Goal: Task Accomplishment & Management: Manage account settings

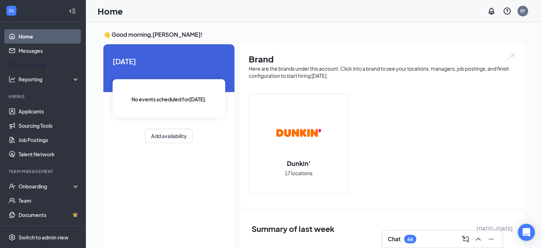
click at [27, 65] on link "Scheduling" at bounding box center [49, 65] width 61 height 14
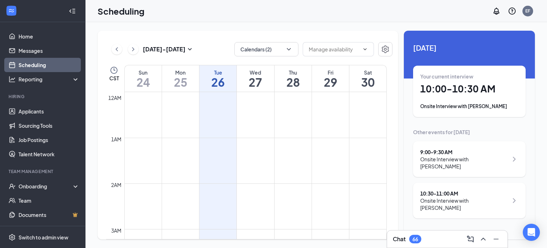
scroll to position [350, 0]
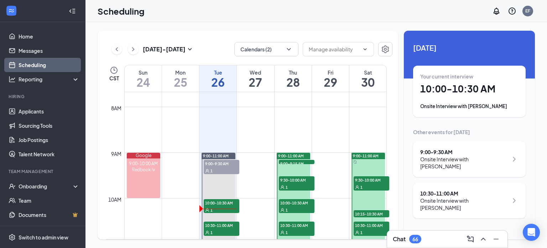
click at [478, 101] on div "Your current interview 10:00 - 10:30 AM Onsite Interview with [PERSON_NAME]" at bounding box center [470, 91] width 98 height 37
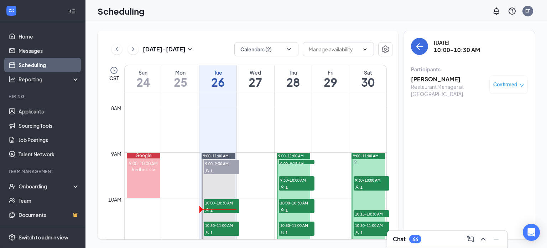
click at [435, 76] on h3 "[PERSON_NAME]" at bounding box center [448, 79] width 75 height 8
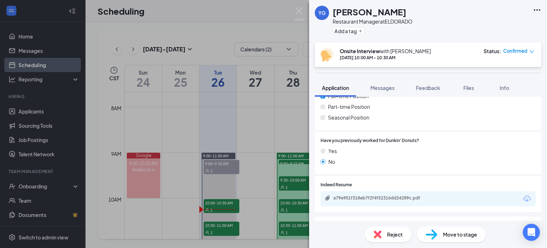
scroll to position [155, 0]
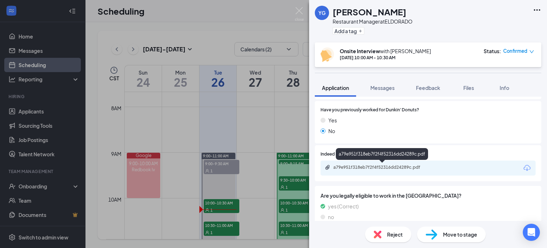
click at [0, 162] on div "YG [PERSON_NAME] Restaurant Manager at ELDORADO Add a tag Onsite Interview with…" at bounding box center [273, 124] width 547 height 248
click at [415, 169] on div "a79e951f318eb7f2f4f52316dd24289c.pdf" at bounding box center [384, 167] width 100 height 6
click at [438, 87] on span "Feedback" at bounding box center [428, 87] width 24 height 6
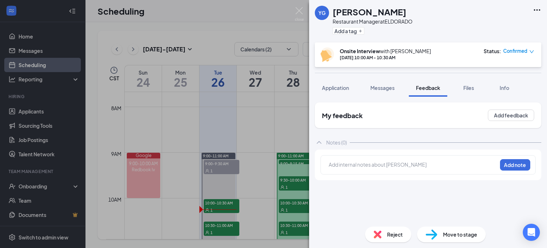
click at [363, 163] on div at bounding box center [413, 164] width 168 height 7
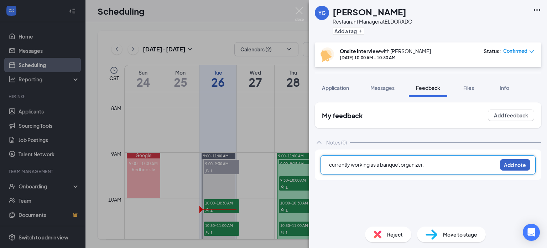
click at [508, 164] on button "Add note" at bounding box center [515, 164] width 30 height 11
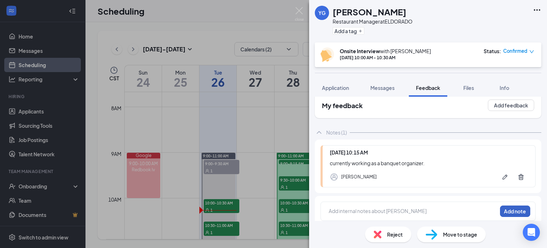
scroll to position [15, 0]
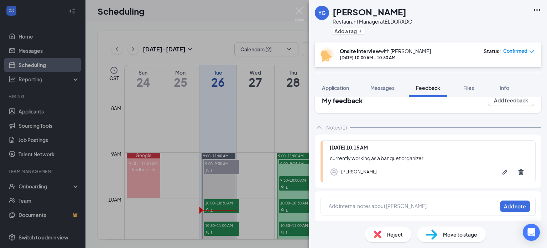
click at [385, 205] on div at bounding box center [413, 205] width 168 height 7
click at [513, 204] on button "Add note" at bounding box center [515, 205] width 30 height 11
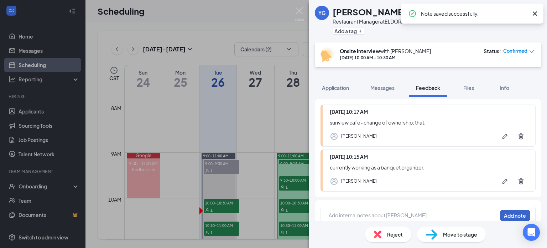
scroll to position [60, 0]
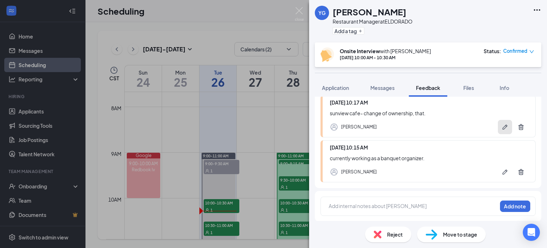
click at [502, 123] on icon "Pen" at bounding box center [505, 126] width 7 height 7
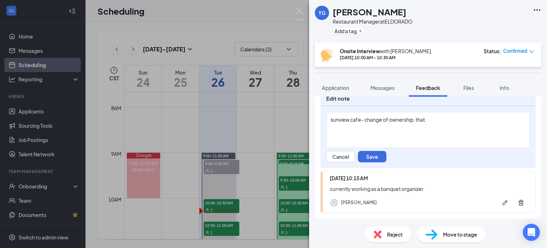
scroll to position [23, 0]
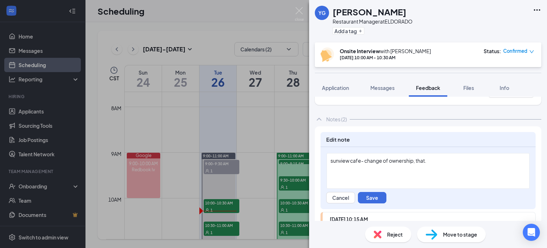
click at [438, 160] on div "sunview cafe- change of ownership, that." at bounding box center [428, 160] width 195 height 7
click at [369, 198] on button "Save" at bounding box center [372, 197] width 29 height 11
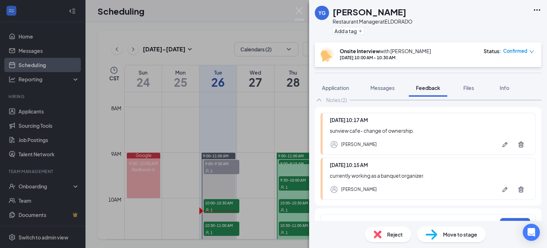
scroll to position [60, 0]
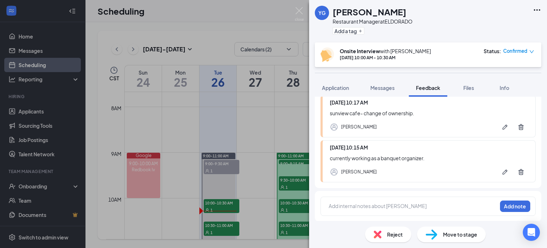
click at [385, 214] on div "Add internal notes about [PERSON_NAME] Add note" at bounding box center [428, 206] width 227 height 31
click at [388, 207] on div at bounding box center [413, 205] width 168 height 7
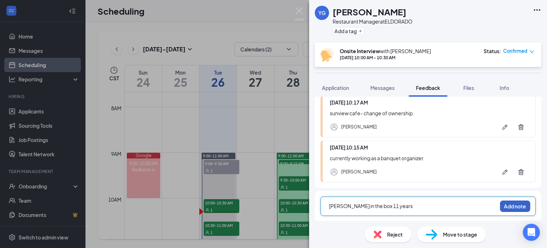
click at [513, 204] on button "Add note" at bounding box center [515, 205] width 30 height 11
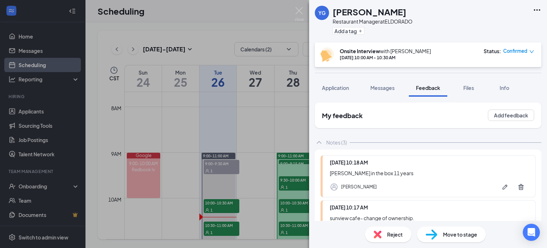
scroll to position [104, 0]
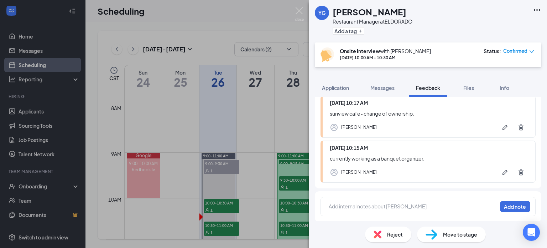
click at [399, 206] on div at bounding box center [413, 205] width 168 height 7
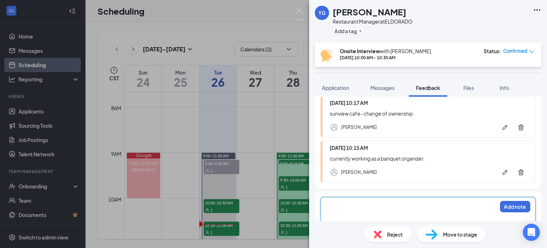
click at [155, 64] on div "YG [PERSON_NAME] Restaurant Manager at ELDORADO Add a tag Onsite Interview with…" at bounding box center [273, 124] width 547 height 248
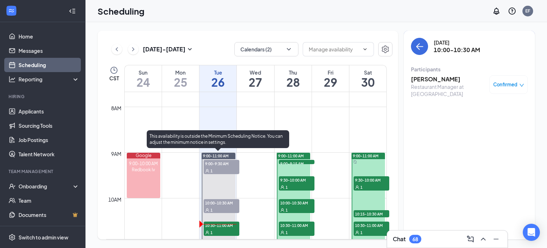
drag, startPoint x: 218, startPoint y: 229, endPoint x: 227, endPoint y: 220, distance: 12.4
click at [218, 229] on div "1" at bounding box center [222, 231] width 36 height 7
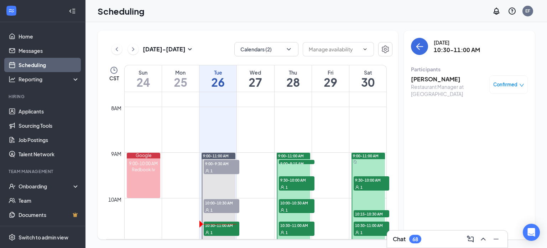
click at [217, 16] on div "Scheduling EF" at bounding box center [317, 11] width 462 height 22
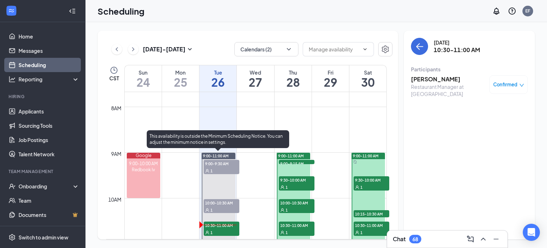
drag, startPoint x: 227, startPoint y: 205, endPoint x: 336, endPoint y: 177, distance: 112.9
click at [227, 205] on div "10:00-10:30 AM 1" at bounding box center [222, 206] width 36 height 14
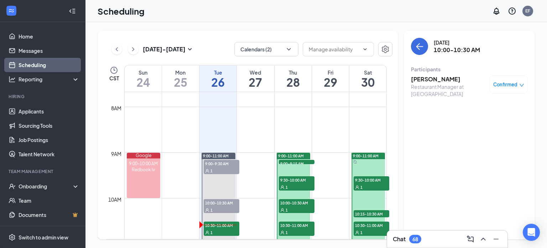
click at [439, 81] on h3 "[PERSON_NAME]" at bounding box center [448, 79] width 75 height 8
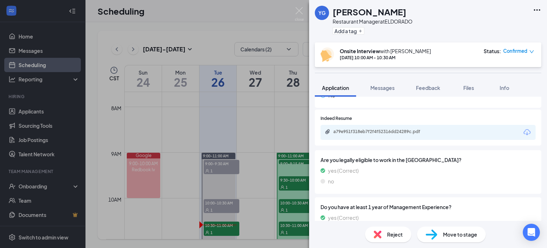
scroll to position [227, 0]
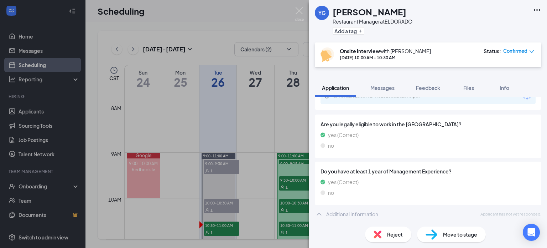
click at [432, 84] on div "Feedback" at bounding box center [428, 87] width 24 height 7
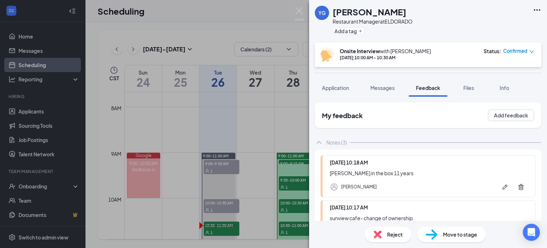
click at [385, 85] on span "Messages" at bounding box center [383, 87] width 24 height 6
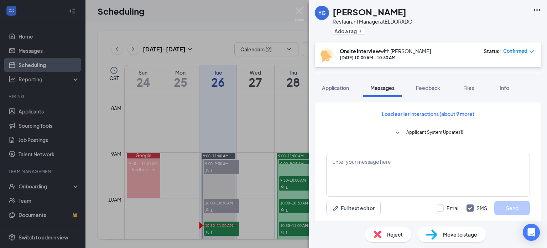
click at [431, 88] on span "Feedback" at bounding box center [428, 87] width 24 height 6
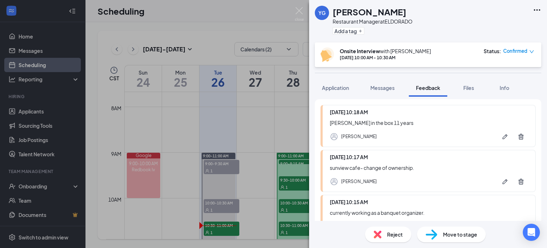
scroll to position [110, 0]
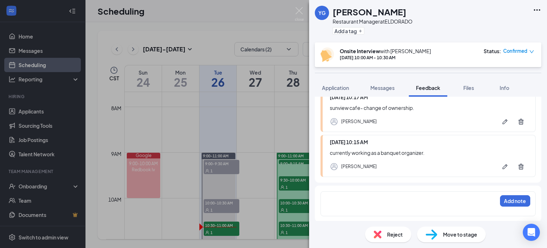
click at [345, 200] on div at bounding box center [413, 200] width 168 height 7
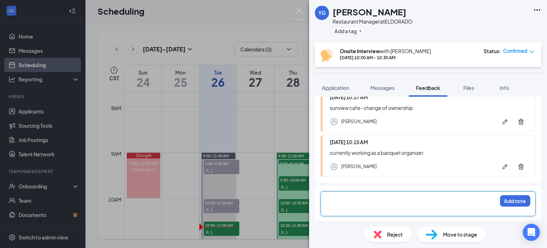
click at [385, 87] on span "Messages" at bounding box center [383, 87] width 24 height 6
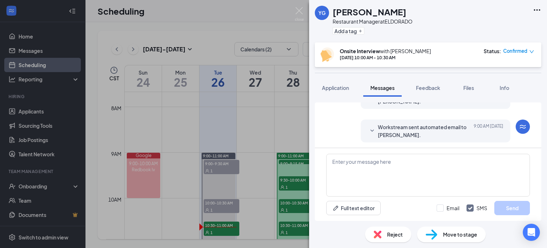
scroll to position [287, 0]
click at [426, 86] on span "Feedback" at bounding box center [428, 87] width 24 height 6
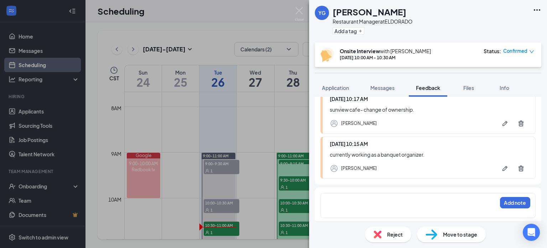
scroll to position [110, 0]
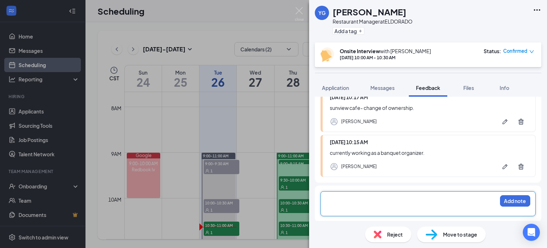
click at [376, 198] on div at bounding box center [413, 200] width 168 height 7
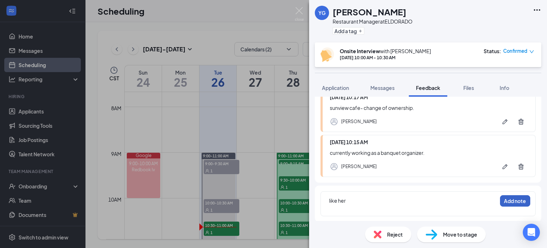
click at [504, 195] on button "Add note" at bounding box center [515, 200] width 30 height 11
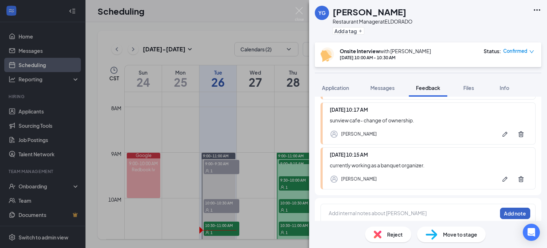
scroll to position [149, 0]
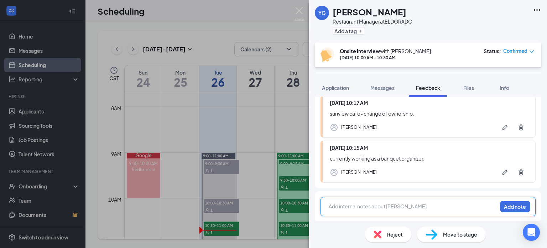
click at [376, 204] on div at bounding box center [413, 205] width 168 height 7
click at [358, 203] on div at bounding box center [413, 205] width 168 height 7
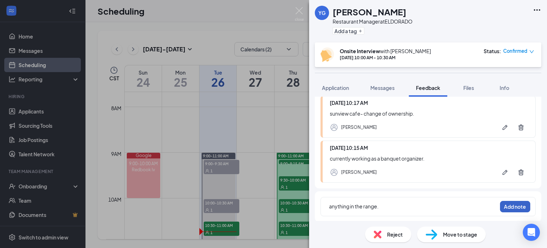
click at [500, 205] on button "Add note" at bounding box center [515, 206] width 30 height 11
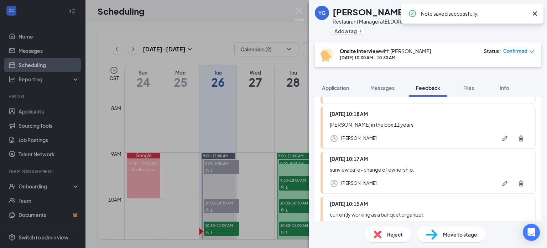
scroll to position [194, 0]
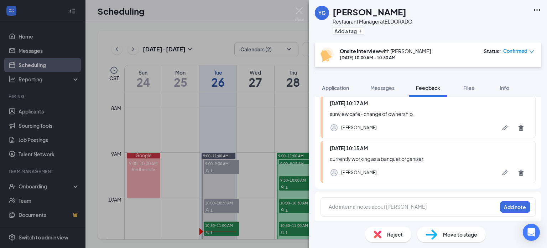
click at [401, 203] on div at bounding box center [413, 206] width 168 height 7
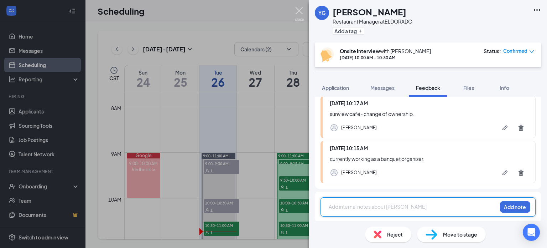
click at [297, 4] on div "YG [PERSON_NAME] Restaurant Manager at ELDORADO Add a tag Onsite Interview with…" at bounding box center [273, 124] width 547 height 248
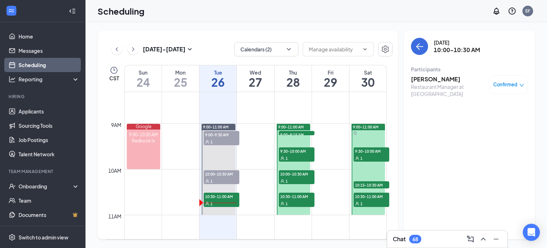
scroll to position [386, 0]
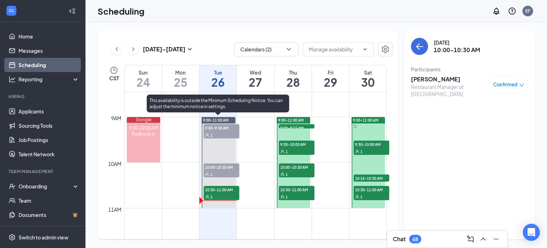
click at [228, 172] on div "1" at bounding box center [222, 173] width 36 height 7
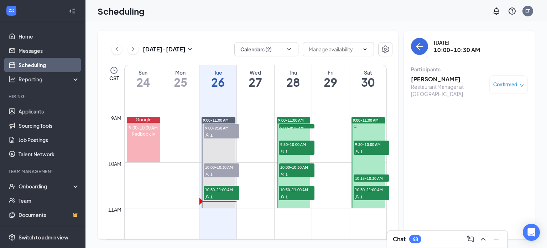
click at [428, 76] on h3 "[PERSON_NAME]" at bounding box center [448, 79] width 75 height 8
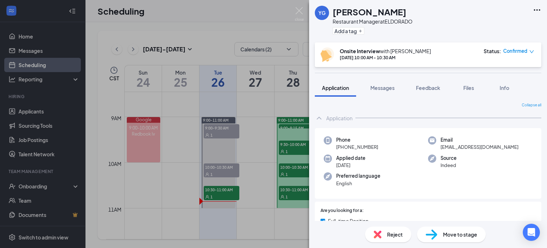
click at [297, 7] on div "YG [PERSON_NAME] Restaurant Manager at ELDORADO Add a tag Onsite Interview with…" at bounding box center [273, 124] width 547 height 248
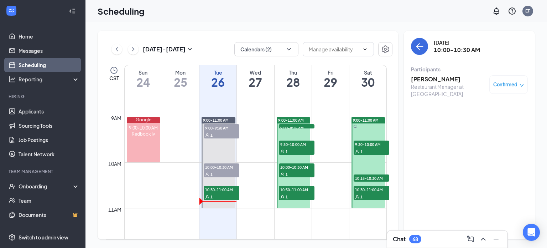
click at [227, 193] on div "1" at bounding box center [222, 196] width 36 height 7
click at [431, 77] on h3 "[PERSON_NAME]" at bounding box center [448, 79] width 75 height 8
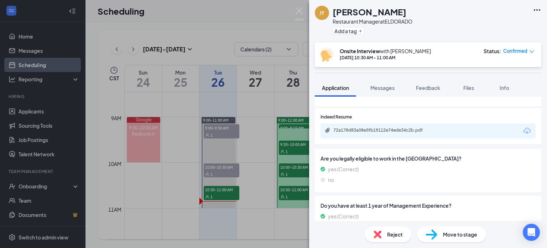
scroll to position [155, 0]
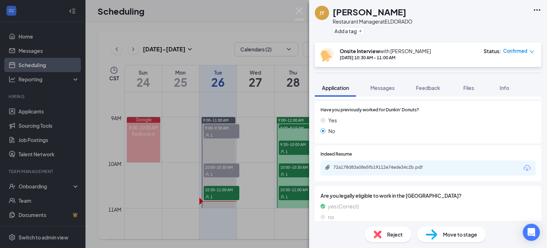
click at [403, 171] on div "72a178d83a08e5fb19112e74ede34c2b.pdf" at bounding box center [382, 167] width 115 height 7
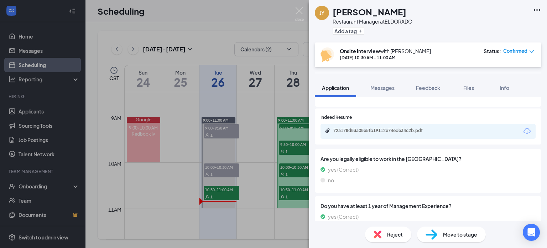
scroll to position [224, 0]
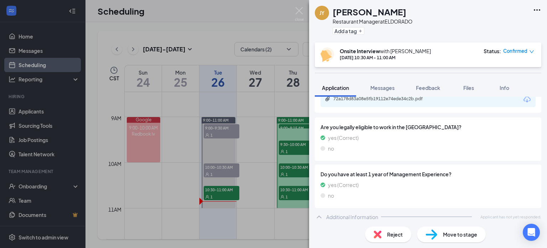
click at [438, 88] on span "Feedback" at bounding box center [428, 87] width 24 height 6
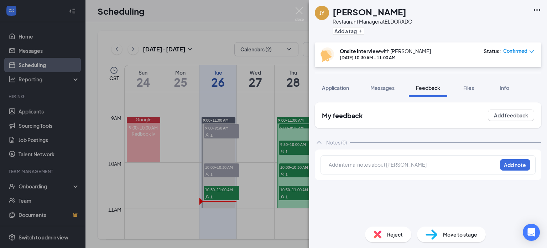
click at [392, 161] on div at bounding box center [413, 164] width 168 height 7
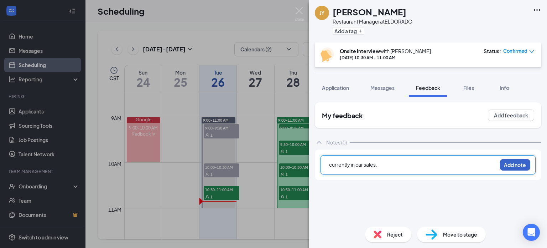
click at [515, 163] on button "Add note" at bounding box center [515, 164] width 30 height 11
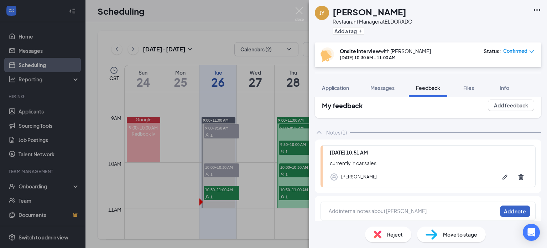
scroll to position [15, 0]
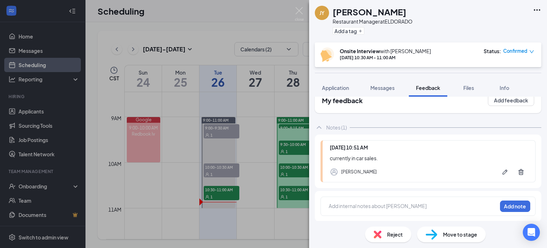
click at [421, 204] on div at bounding box center [413, 205] width 168 height 7
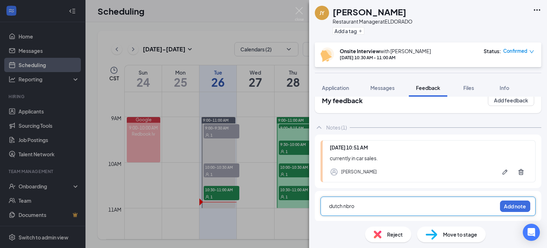
click at [421, 204] on div "dutch nbro" at bounding box center [413, 205] width 168 height 7
click at [516, 205] on button "Add note" at bounding box center [515, 205] width 30 height 11
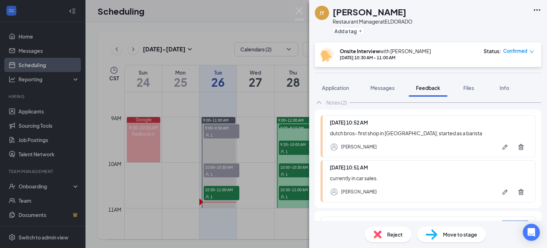
scroll to position [60, 0]
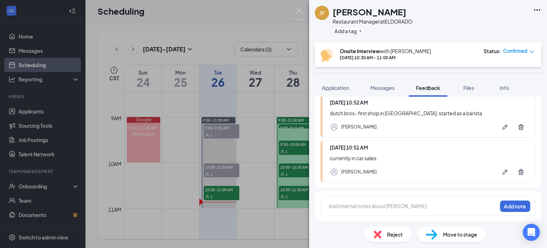
click at [392, 206] on div at bounding box center [413, 205] width 168 height 7
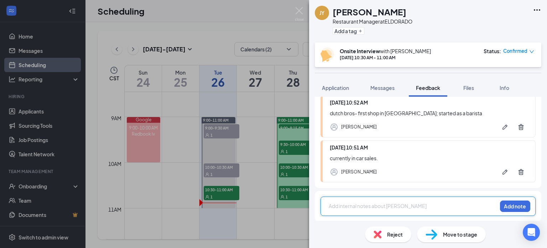
click at [364, 202] on div at bounding box center [413, 205] width 168 height 7
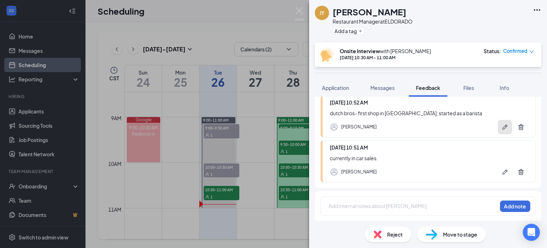
click at [505, 124] on button "button" at bounding box center [505, 127] width 14 height 14
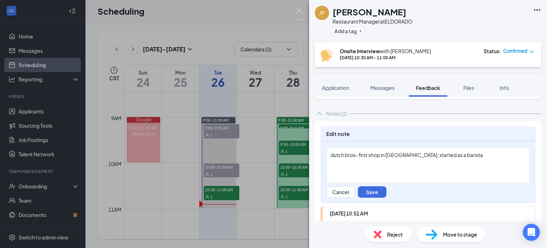
scroll to position [0, 0]
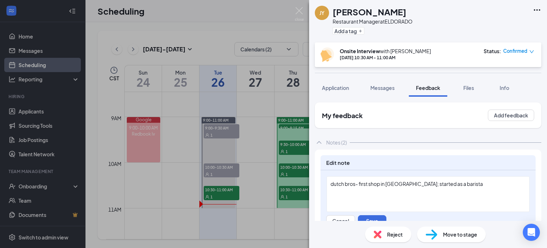
drag, startPoint x: 401, startPoint y: 185, endPoint x: 409, endPoint y: 185, distance: 8.6
click at [401, 185] on span "dutch bros- first shop in [GEOGRAPHIC_DATA]; started as a barista" at bounding box center [407, 183] width 153 height 6
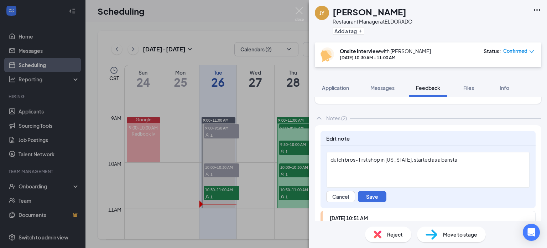
scroll to position [36, 0]
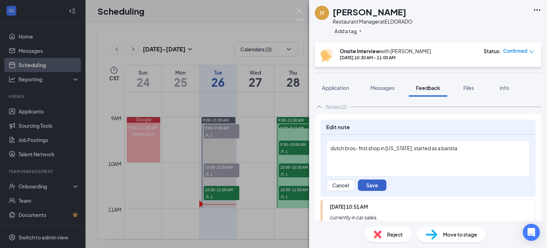
click at [369, 184] on button "Save" at bounding box center [372, 184] width 29 height 11
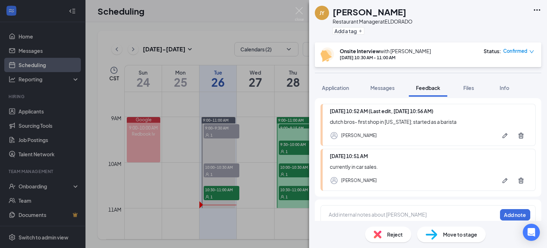
scroll to position [60, 0]
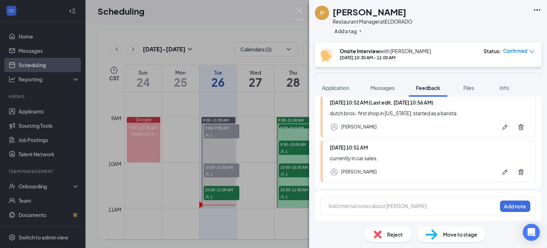
click at [374, 199] on div "Add internal notes about [PERSON_NAME] Add note" at bounding box center [428, 205] width 215 height 19
click at [364, 200] on div "Add internal notes about [PERSON_NAME] Add note" at bounding box center [428, 205] width 215 height 19
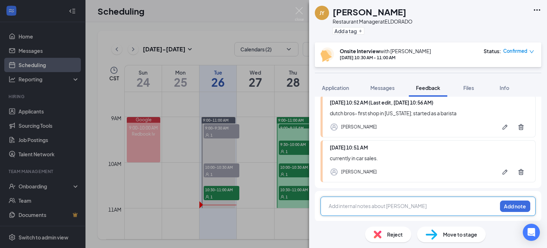
click at [362, 205] on div at bounding box center [413, 205] width 168 height 7
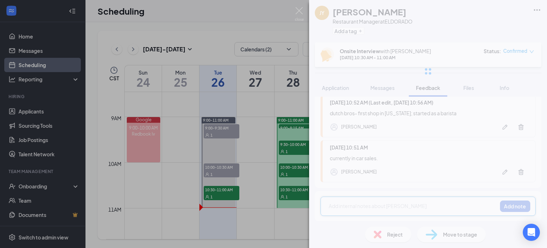
click at [349, 202] on div "[PERSON_NAME] Young Restaurant Manager at ELDORADO Add a tag Onsite Interview w…" at bounding box center [428, 124] width 238 height 248
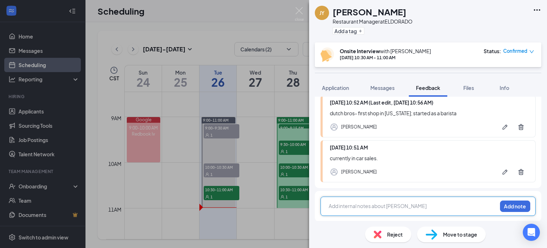
click at [350, 204] on div at bounding box center [413, 205] width 168 height 7
click at [361, 203] on div at bounding box center [413, 205] width 168 height 7
click at [461, 205] on div "management style.. seekk to understand; go off facts;" at bounding box center [413, 205] width 168 height 7
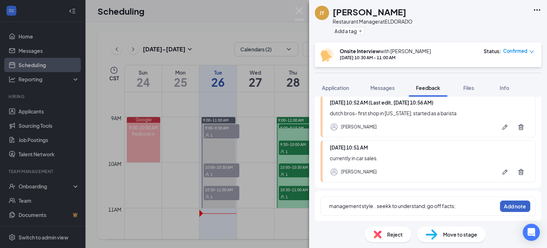
click at [512, 205] on button "Add note" at bounding box center [515, 205] width 30 height 11
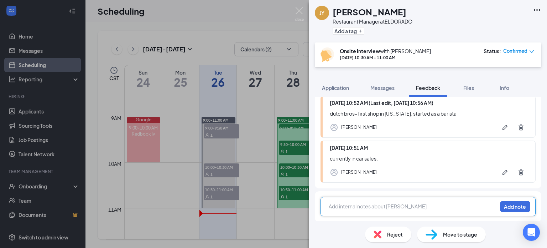
click at [366, 208] on div at bounding box center [413, 205] width 168 height 7
click at [527, 209] on div "dvonte \ Add note" at bounding box center [428, 206] width 215 height 19
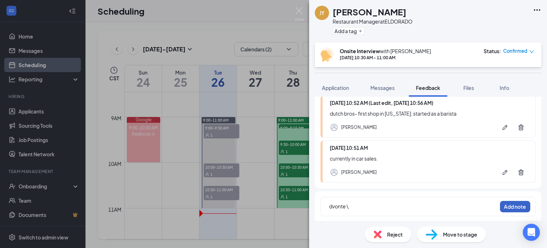
click at [518, 206] on button "Add note" at bounding box center [515, 206] width 30 height 11
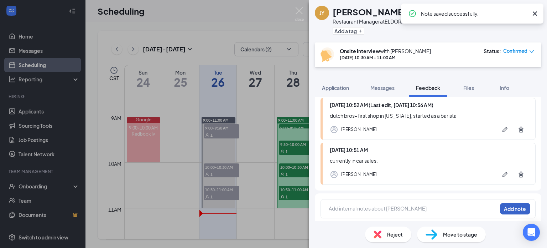
scroll to position [149, 0]
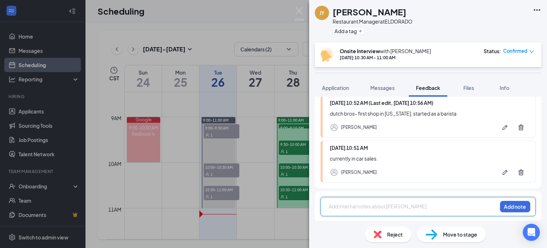
click at [369, 206] on div at bounding box center [413, 205] width 168 height 7
click at [376, 202] on div at bounding box center [413, 205] width 168 height 7
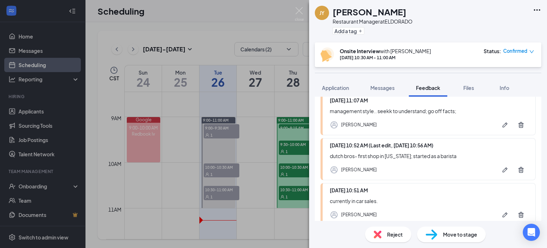
scroll to position [143, 0]
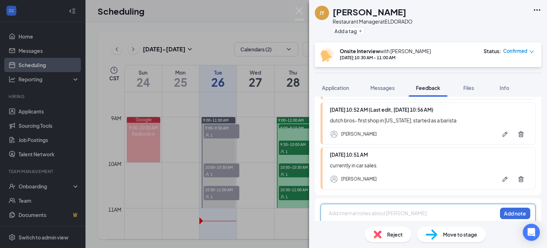
click at [353, 211] on div at bounding box center [413, 212] width 168 height 7
click at [325, 210] on div "Add internal notes about [PERSON_NAME] Add note" at bounding box center [428, 213] width 215 height 19
click at [230, 17] on div "[PERSON_NAME] Young Restaurant Manager at ELDORADO Add a tag Onsite Interview w…" at bounding box center [273, 124] width 547 height 248
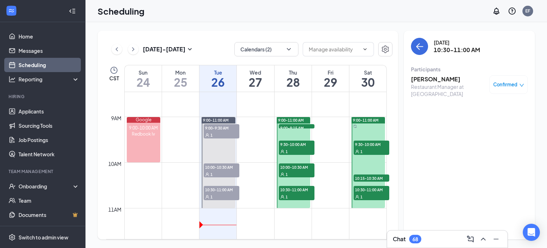
click at [220, 28] on div "[DATE] - [DATE] Calendars (2) CST Sun 24 Mon 25 Tue 26 Wed 27 Thu 28 Fri 29 Sat…" at bounding box center [317, 135] width 462 height 226
click at [430, 81] on h3 "[PERSON_NAME]" at bounding box center [448, 79] width 75 height 8
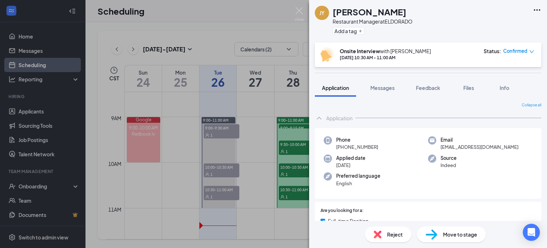
click at [424, 86] on span "Feedback" at bounding box center [428, 87] width 24 height 6
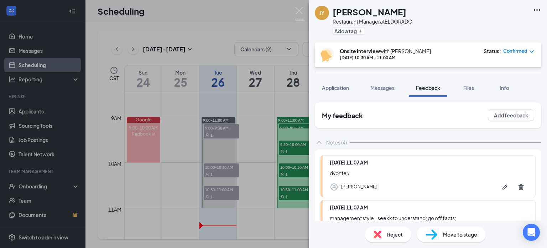
scroll to position [149, 0]
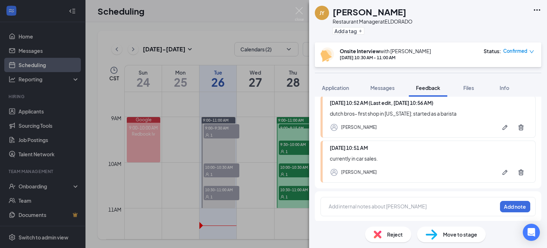
click at [391, 205] on div at bounding box center [413, 205] width 168 height 7
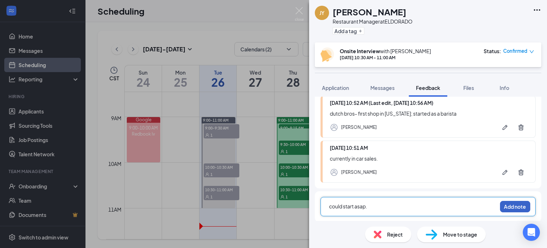
click at [506, 202] on button "Add note" at bounding box center [515, 206] width 30 height 11
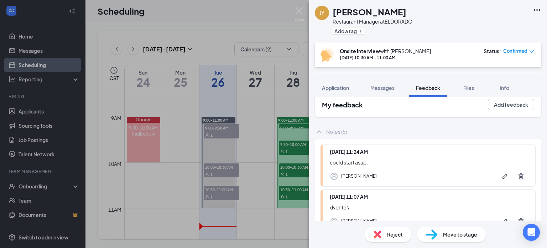
scroll to position [0, 0]
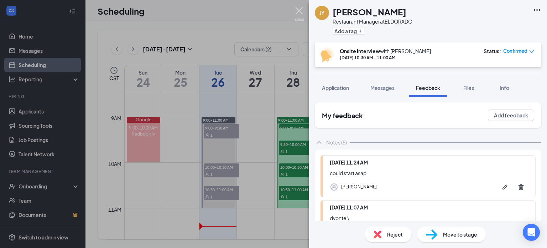
click at [296, 9] on img at bounding box center [299, 14] width 9 height 14
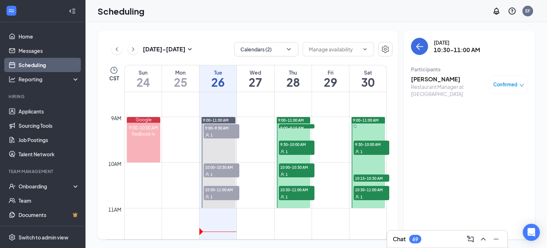
click at [217, 31] on div "[DATE] - [DATE] Calendars (2) CST Sun 24 Mon 25 Tue 26 Wed 27 Thu 28 Fri 29 Sat…" at bounding box center [248, 135] width 301 height 209
click at [436, 78] on h3 "[PERSON_NAME]" at bounding box center [448, 79] width 75 height 8
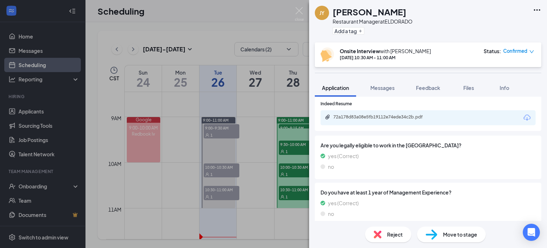
scroll to position [214, 0]
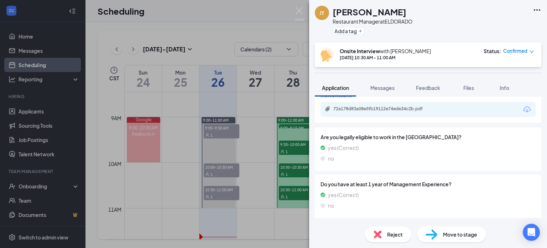
click at [430, 85] on span "Feedback" at bounding box center [428, 87] width 24 height 6
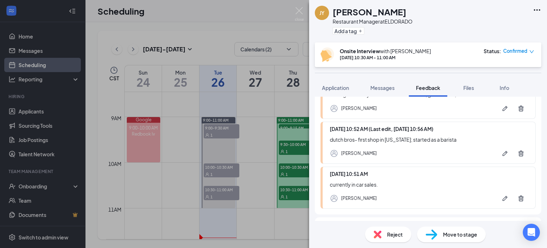
scroll to position [194, 0]
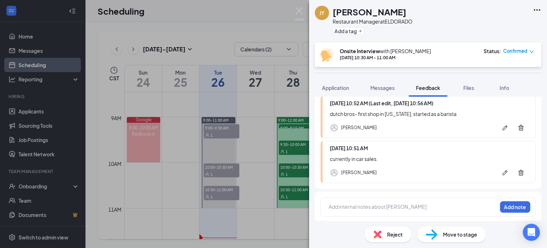
click at [403, 212] on div "Add internal notes about [PERSON_NAME] Add note" at bounding box center [428, 206] width 215 height 19
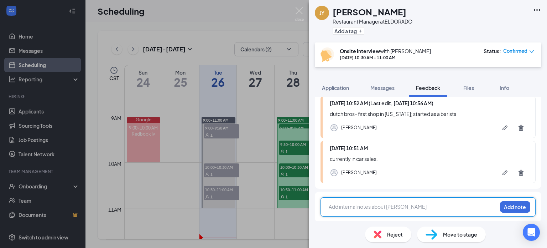
click at [404, 206] on div at bounding box center [413, 206] width 168 height 7
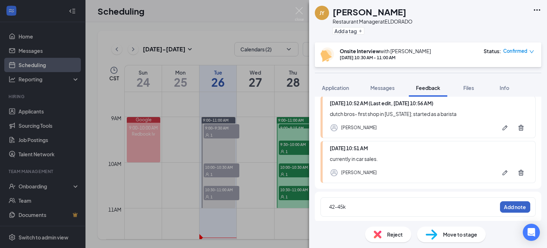
click at [502, 206] on button "Add note" at bounding box center [515, 206] width 30 height 11
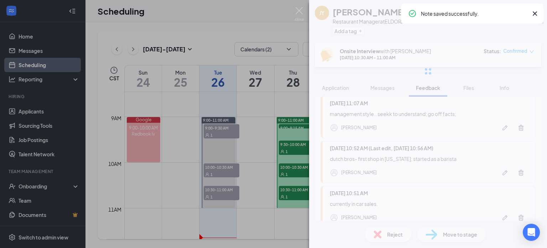
scroll to position [0, 0]
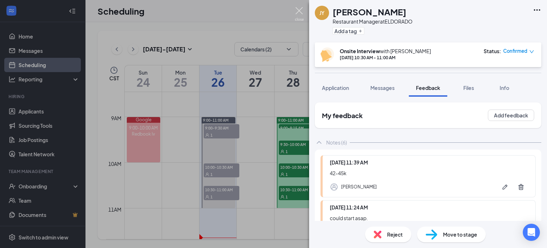
click at [299, 11] on img at bounding box center [299, 14] width 9 height 14
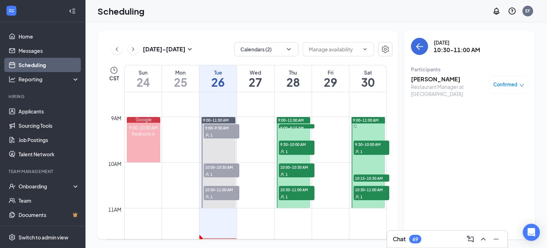
click at [223, 12] on div "Scheduling EF" at bounding box center [317, 11] width 462 height 22
click at [421, 77] on h3 "[PERSON_NAME]" at bounding box center [448, 79] width 75 height 8
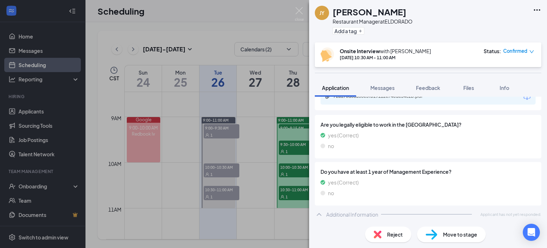
scroll to position [227, 0]
click at [470, 88] on span "Files" at bounding box center [469, 87] width 11 height 6
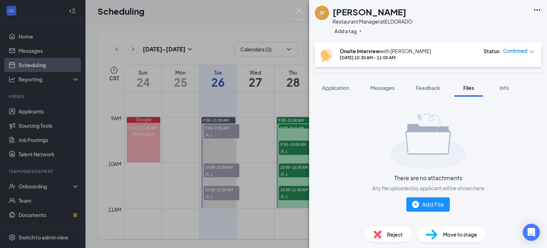
click at [434, 83] on button "Feedback" at bounding box center [428, 88] width 38 height 18
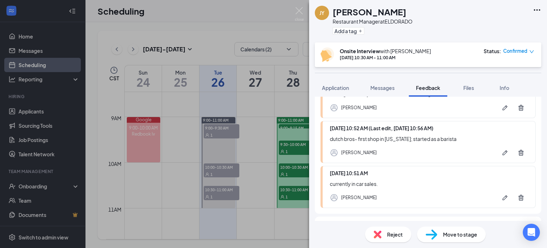
scroll to position [239, 0]
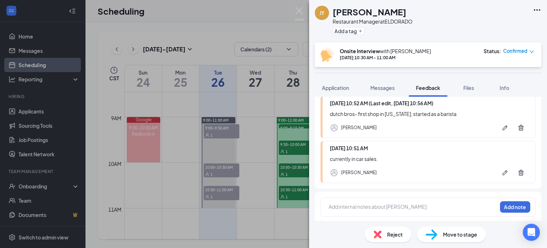
click at [377, 203] on div at bounding box center [413, 206] width 168 height 7
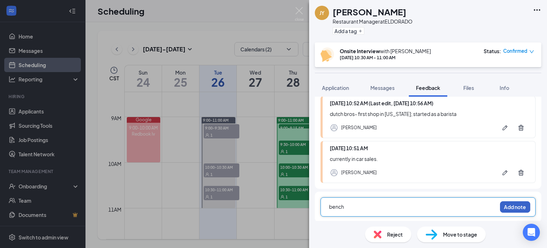
click at [513, 205] on button "Add note" at bounding box center [515, 206] width 30 height 11
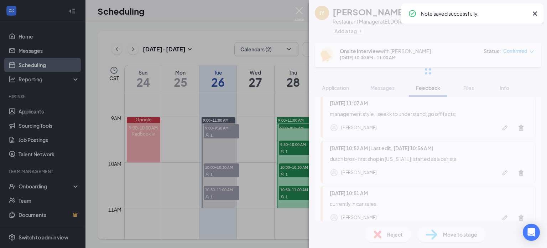
scroll to position [0, 0]
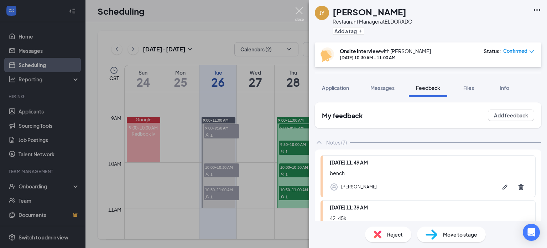
click at [300, 8] on img at bounding box center [299, 14] width 9 height 14
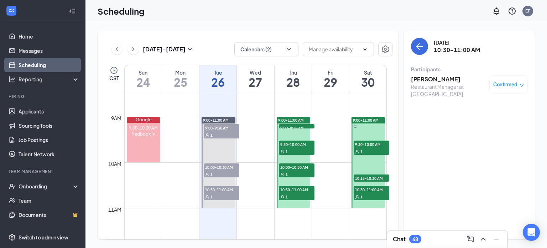
drag, startPoint x: 223, startPoint y: 14, endPoint x: 223, endPoint y: 9, distance: 4.3
click at [223, 11] on div "Scheduling EF" at bounding box center [317, 11] width 462 height 22
click at [218, 126] on span "9:00-9:30 AM" at bounding box center [222, 127] width 36 height 7
click at [520, 84] on icon "down" at bounding box center [522, 85] width 4 height 3
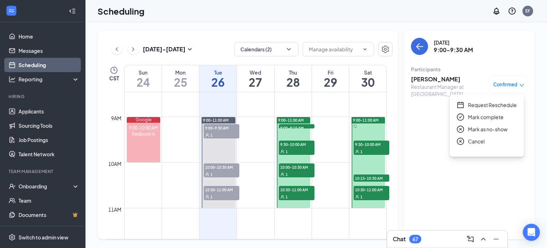
click at [430, 79] on h3 "[PERSON_NAME]" at bounding box center [448, 79] width 75 height 8
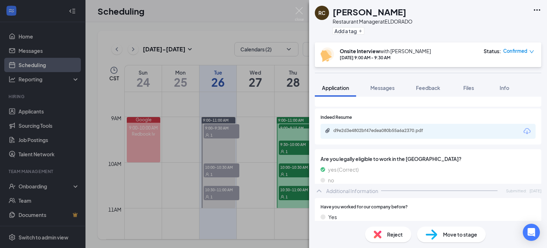
scroll to position [214, 0]
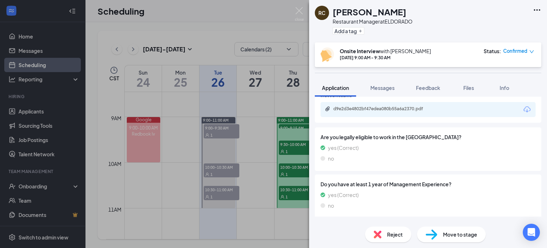
click at [393, 236] on span "Reject" at bounding box center [395, 234] width 16 height 8
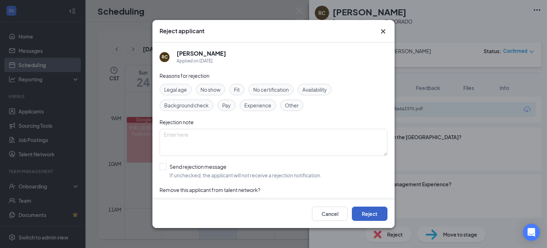
click at [366, 212] on button "Reject" at bounding box center [370, 213] width 36 height 14
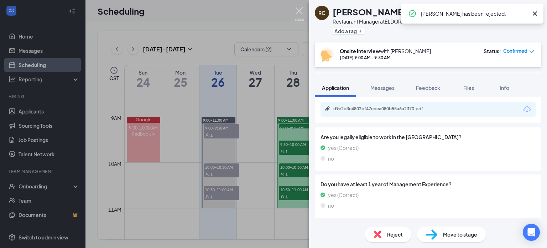
click at [298, 10] on img at bounding box center [299, 14] width 9 height 14
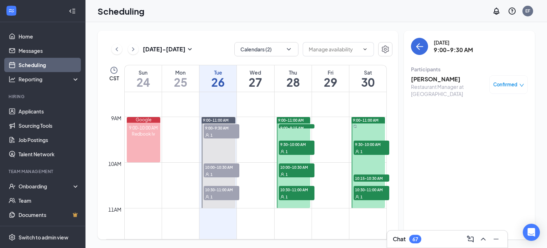
click at [222, 132] on div "1" at bounding box center [222, 134] width 36 height 7
click at [224, 128] on span "9:00-9:30 AM" at bounding box center [222, 127] width 36 height 7
click at [429, 82] on h3 "[PERSON_NAME]" at bounding box center [448, 79] width 75 height 8
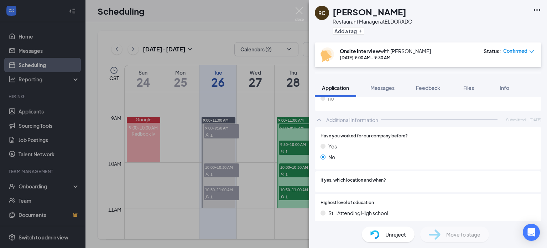
scroll to position [495, 0]
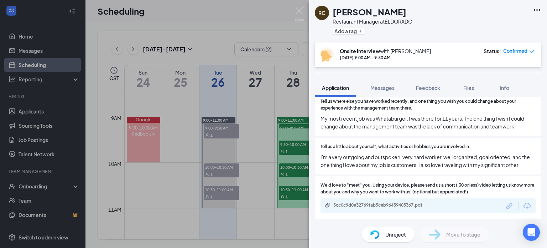
click at [386, 227] on div "Unreject" at bounding box center [388, 234] width 53 height 16
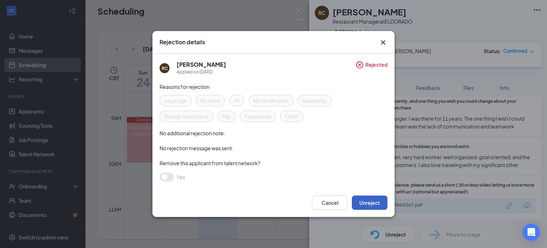
click at [370, 202] on button "Unreject" at bounding box center [370, 202] width 36 height 14
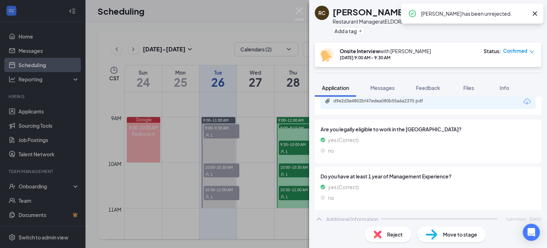
scroll to position [135, 0]
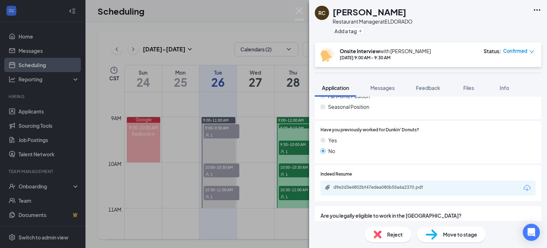
click at [156, 36] on div "RC [PERSON_NAME] Restaurant Manager at ELDORADO Add a tag Onsite Interview with…" at bounding box center [273, 124] width 547 height 248
